Goal: Task Accomplishment & Management: Manage account settings

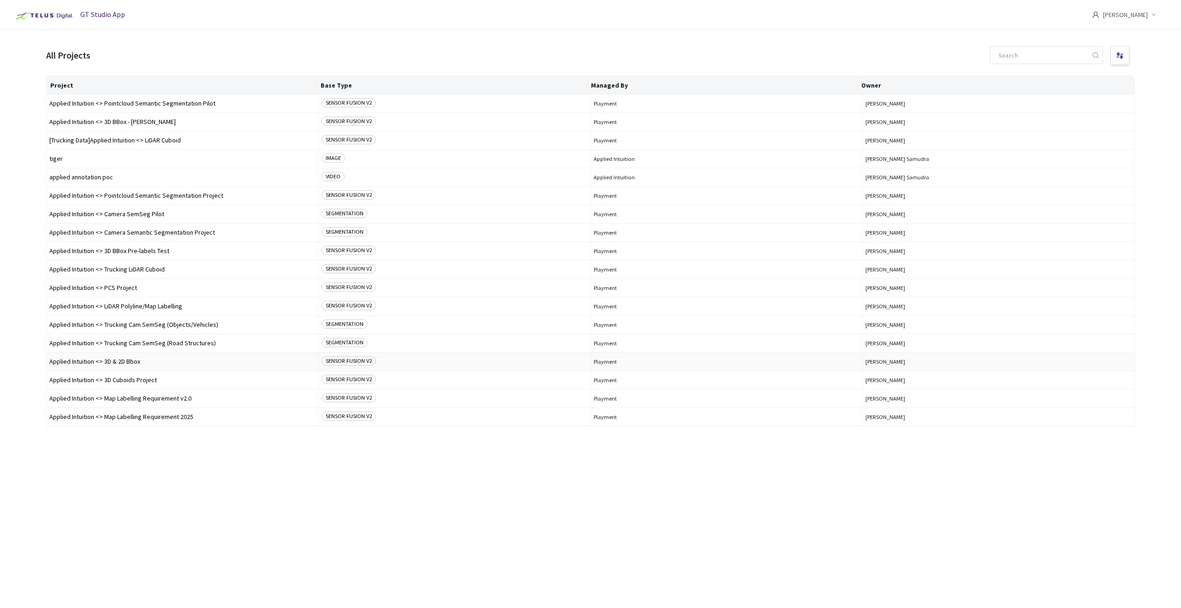
click at [149, 363] on span "Applied Intuition <> 3D & 2D Bbox" at bounding box center [182, 361] width 266 height 7
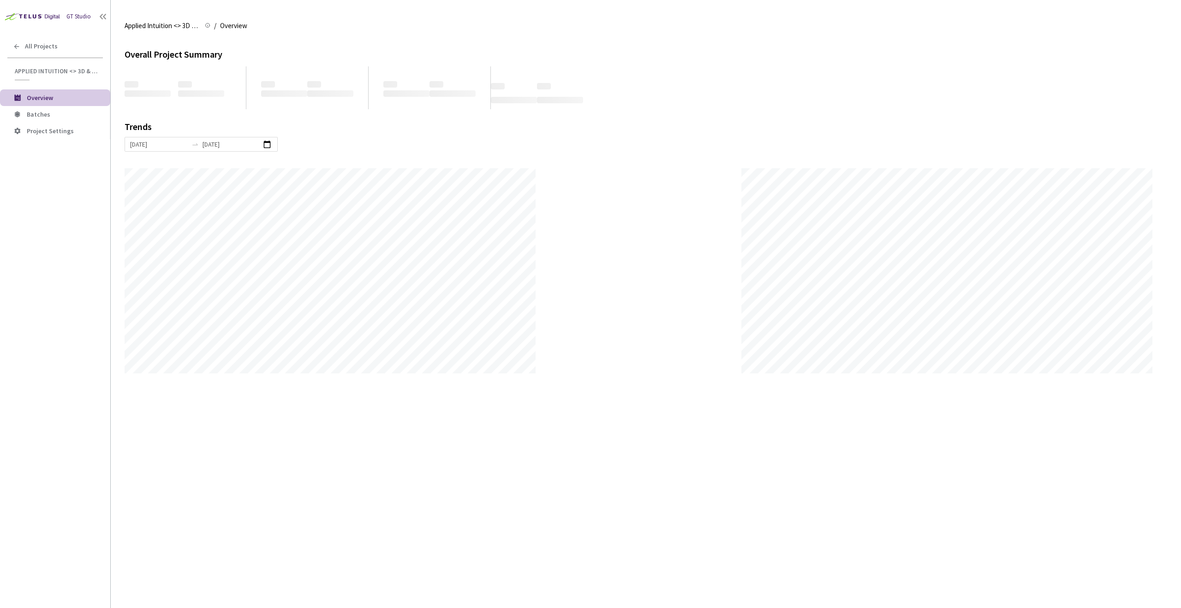
scroll to position [608, 1181]
click at [50, 112] on span "Batches" at bounding box center [65, 115] width 76 height 8
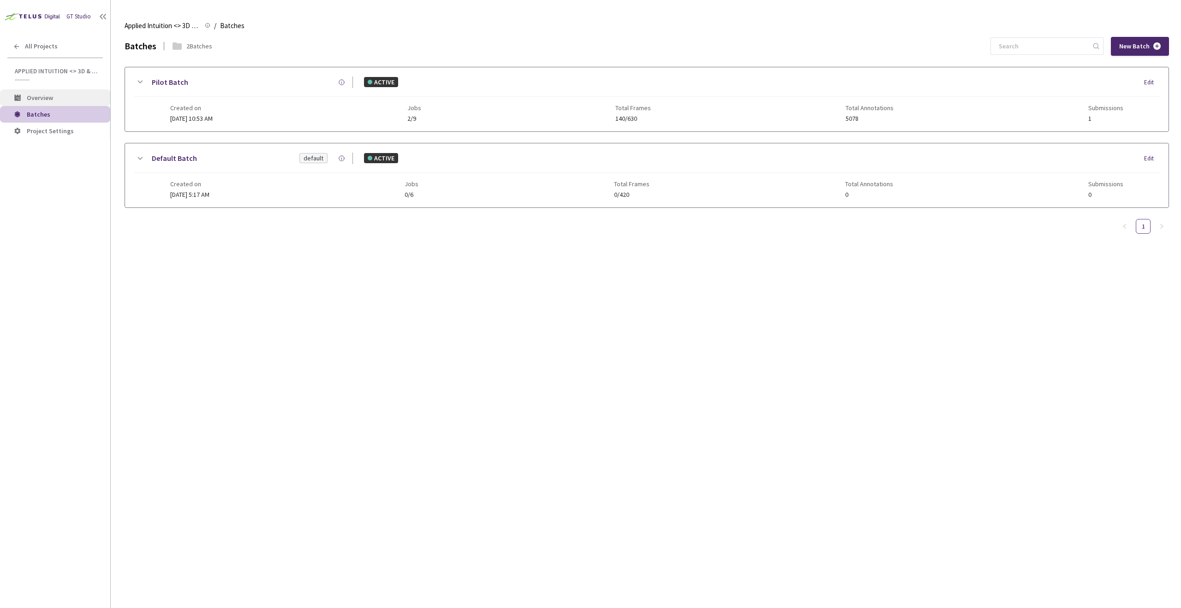
click at [25, 101] on li "Overview" at bounding box center [55, 97] width 110 height 17
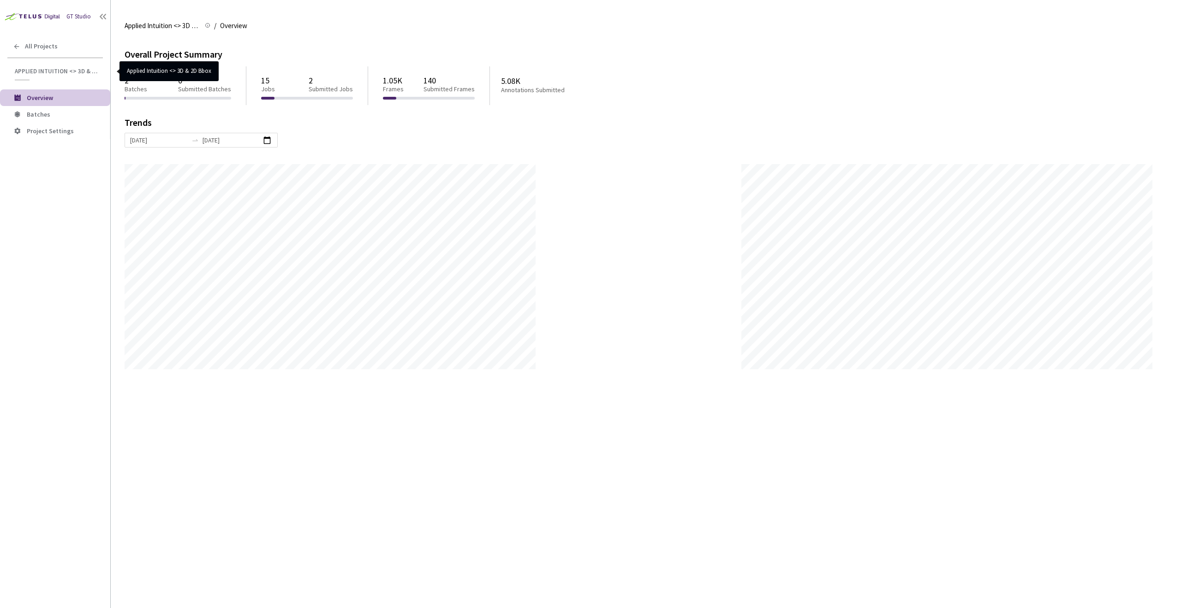
scroll to position [608, 1181]
click at [15, 47] on icon at bounding box center [16, 46] width 5 height 5
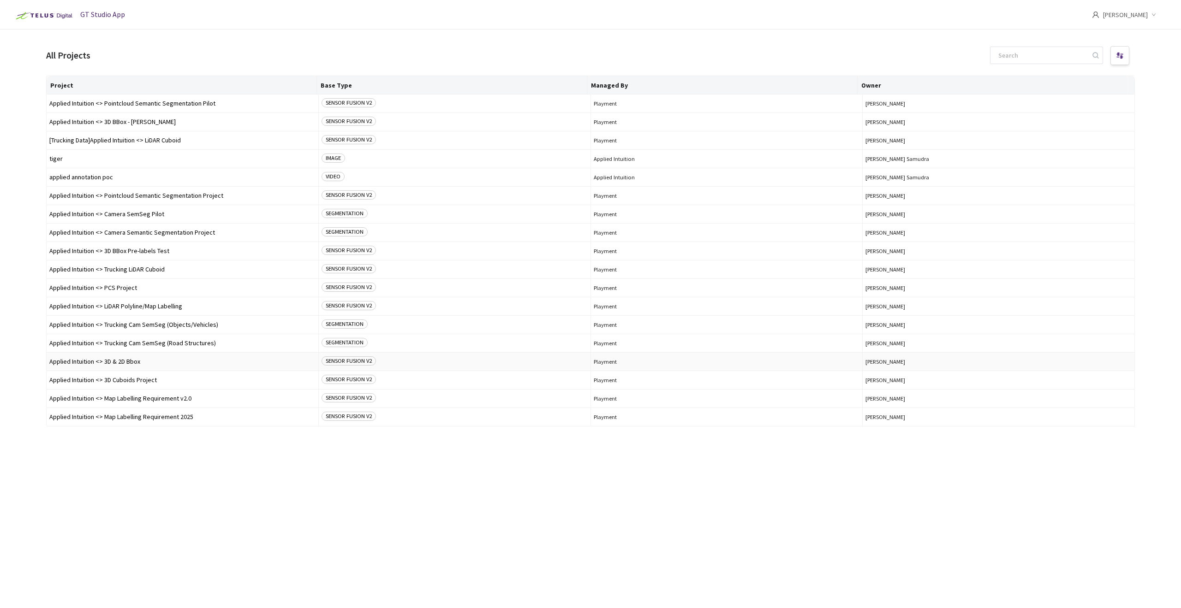
click at [152, 363] on span "Applied Intuition <> 3D & 2D Bbox" at bounding box center [182, 361] width 266 height 7
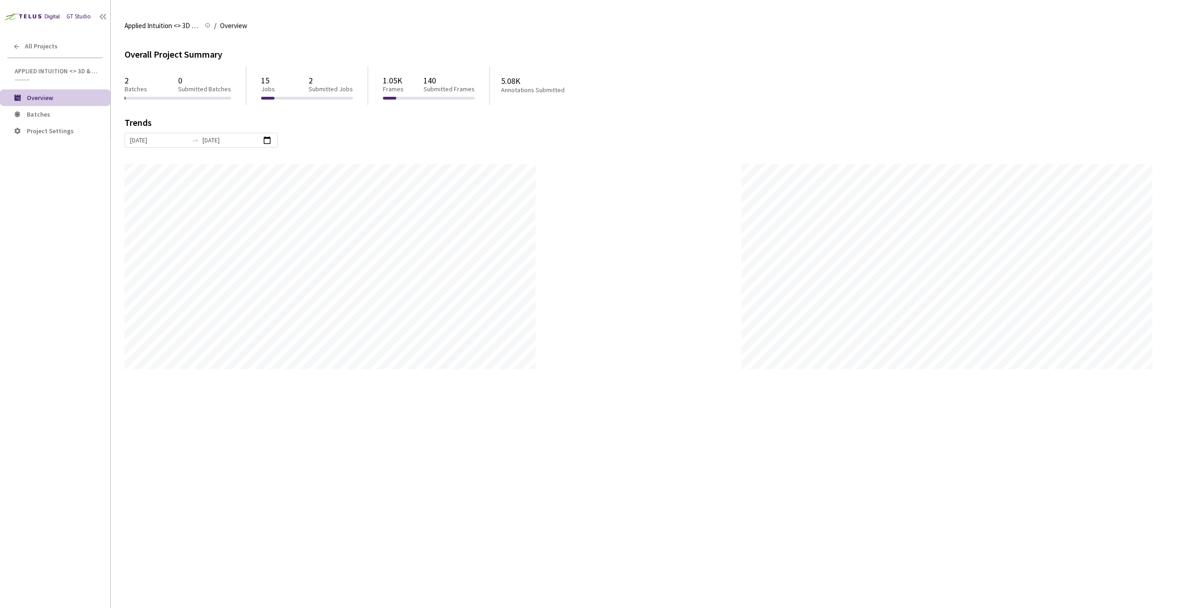
scroll to position [608, 1181]
click at [46, 114] on span "Batches" at bounding box center [39, 114] width 24 height 8
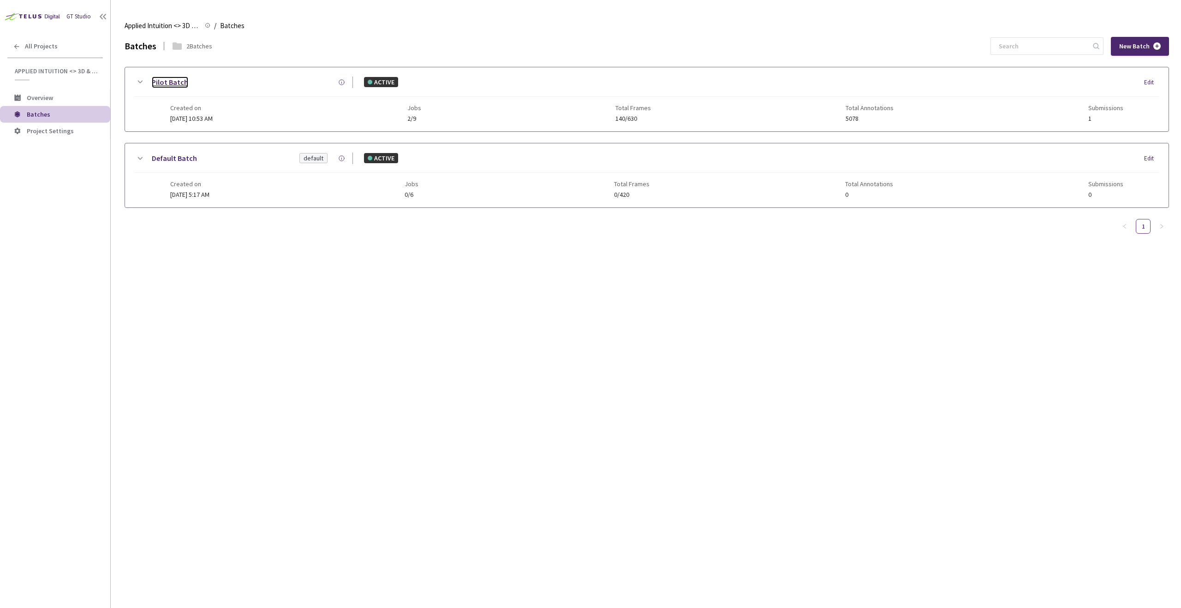
click at [159, 82] on link "Pilot Batch" at bounding box center [170, 83] width 36 height 12
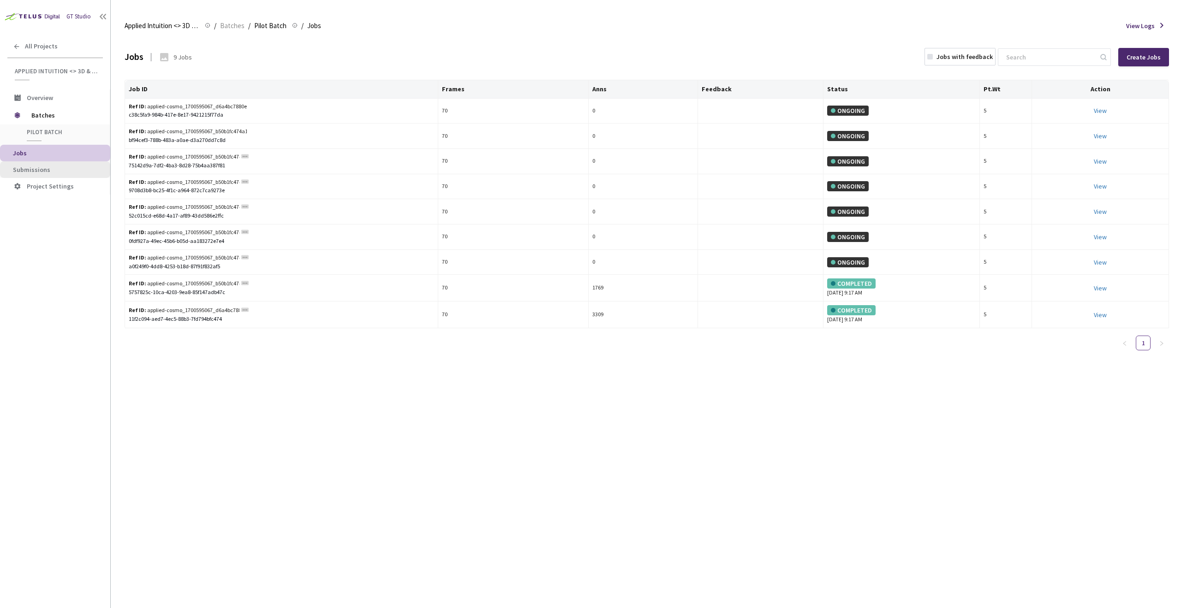
click at [41, 169] on span "Submissions" at bounding box center [31, 170] width 37 height 8
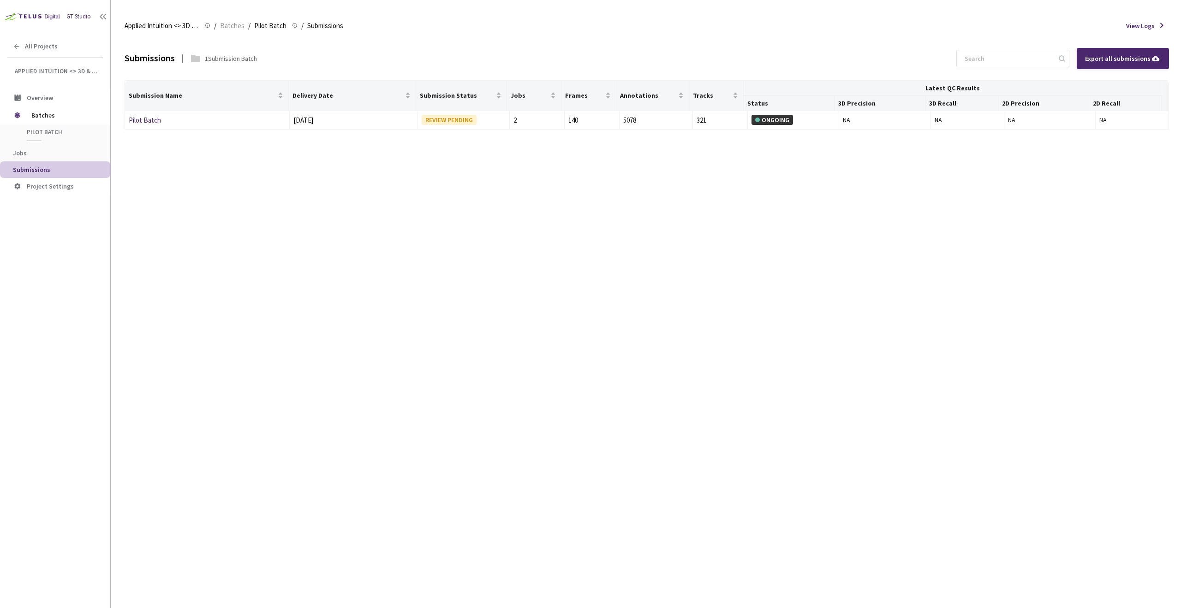
click at [331, 324] on div "Submissions 1 Submission Batch Export all submissions Submission Name Delivery …" at bounding box center [647, 322] width 1044 height 571
click at [52, 131] on span "Pilot Batch" at bounding box center [61, 132] width 68 height 8
click at [45, 127] on div "Pilot Batch Pilot Batch" at bounding box center [55, 135] width 110 height 20
click at [41, 171] on span "Submissions" at bounding box center [31, 170] width 37 height 8
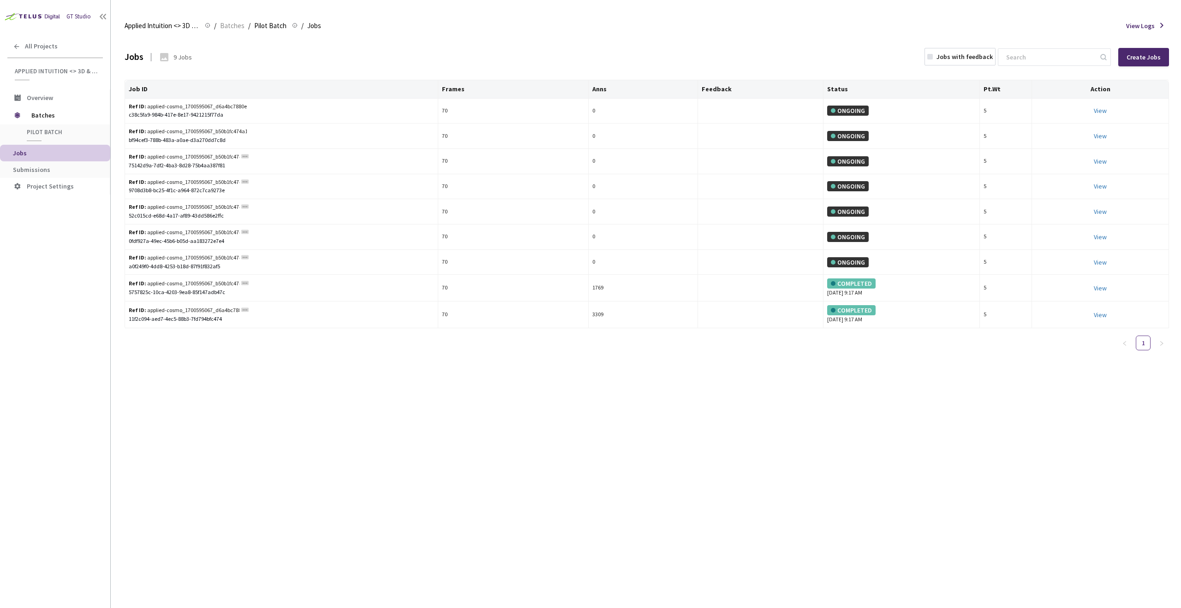
click at [322, 412] on div "Jobs 9 Jobs Jobs with feedback Create Jobs Job ID Frames Anns Feedback Status P…" at bounding box center [647, 322] width 1044 height 571
click at [254, 396] on div "Jobs 9 Jobs Jobs with feedback Create Jobs Job ID Frames Anns Feedback Status P…" at bounding box center [647, 322] width 1044 height 571
click at [1096, 138] on link "View This will only let you view the job and not perform the labelling task." at bounding box center [1100, 136] width 13 height 8
click at [287, 409] on div "Jobs 9 Jobs Jobs with feedback Create Jobs Job ID Frames Anns Feedback Status P…" at bounding box center [647, 322] width 1044 height 571
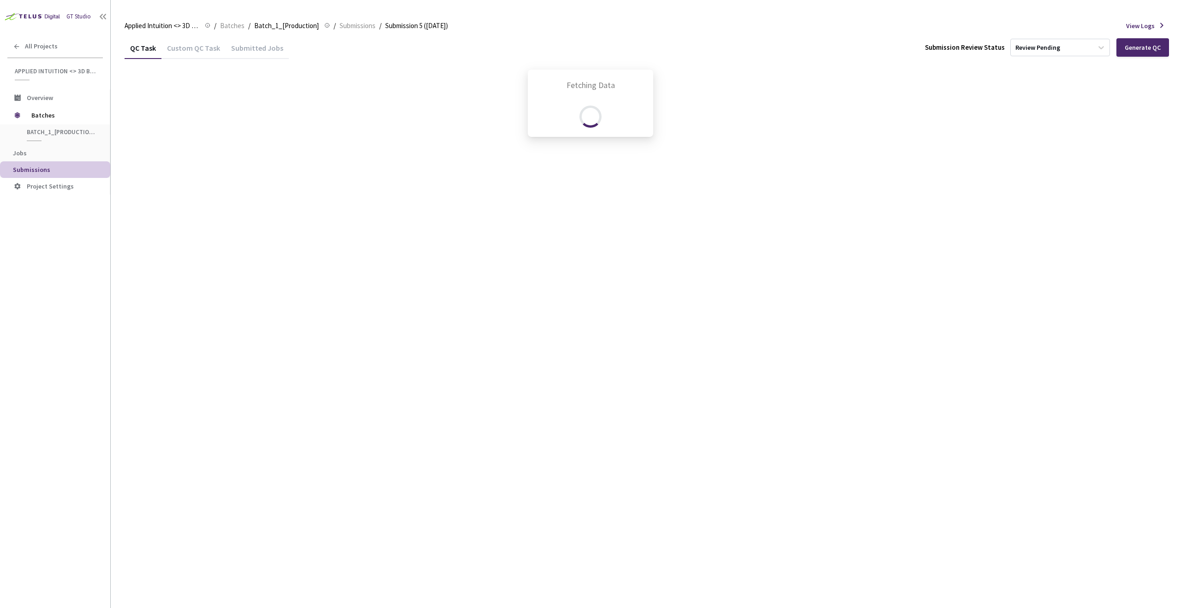
click at [435, 271] on div "Fetching Data" at bounding box center [590, 304] width 1181 height 608
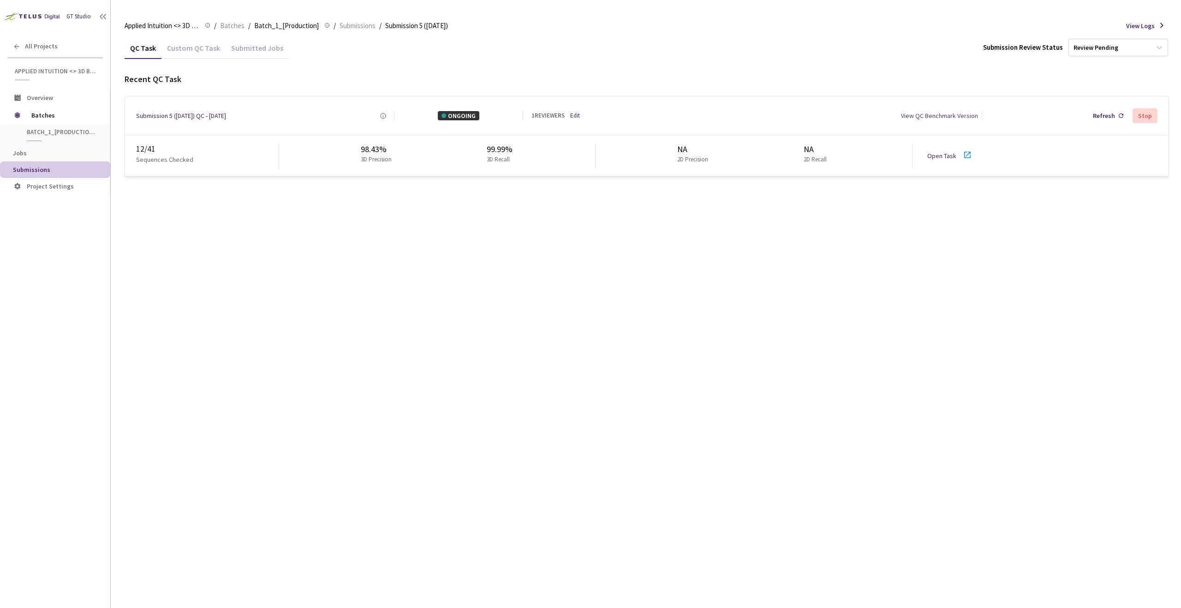
click at [962, 155] on icon at bounding box center [967, 154] width 11 height 11
